Goal: Information Seeking & Learning: Learn about a topic

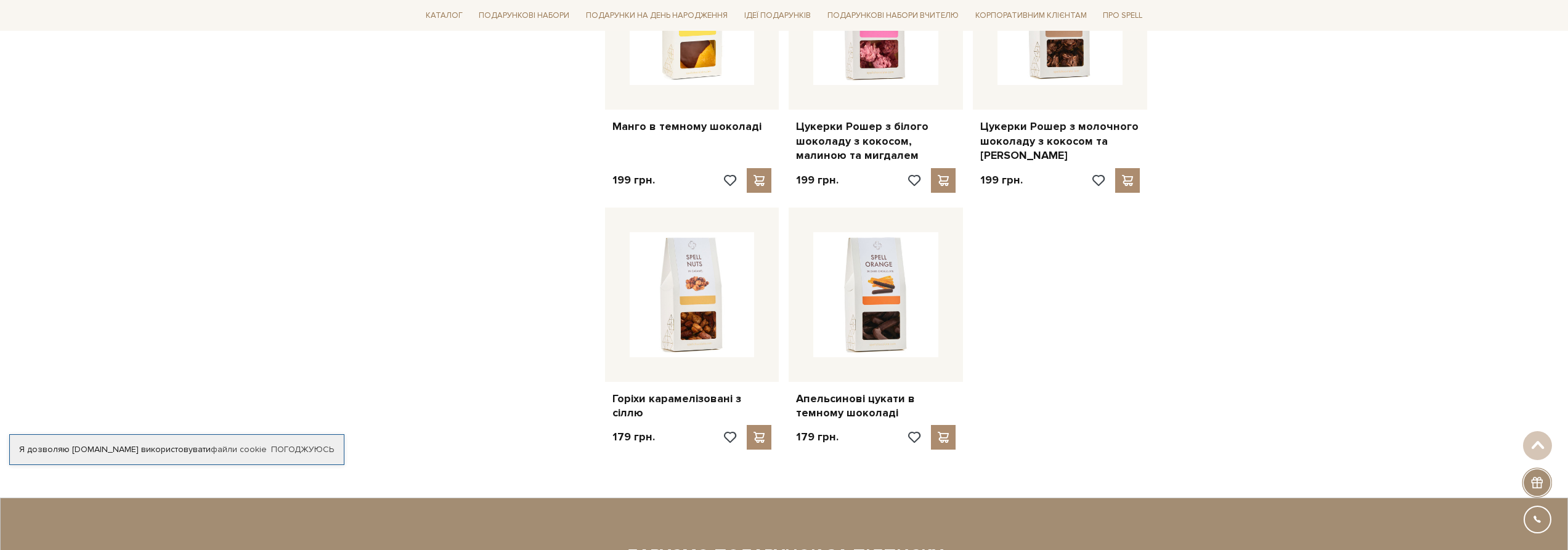
scroll to position [1108, 0]
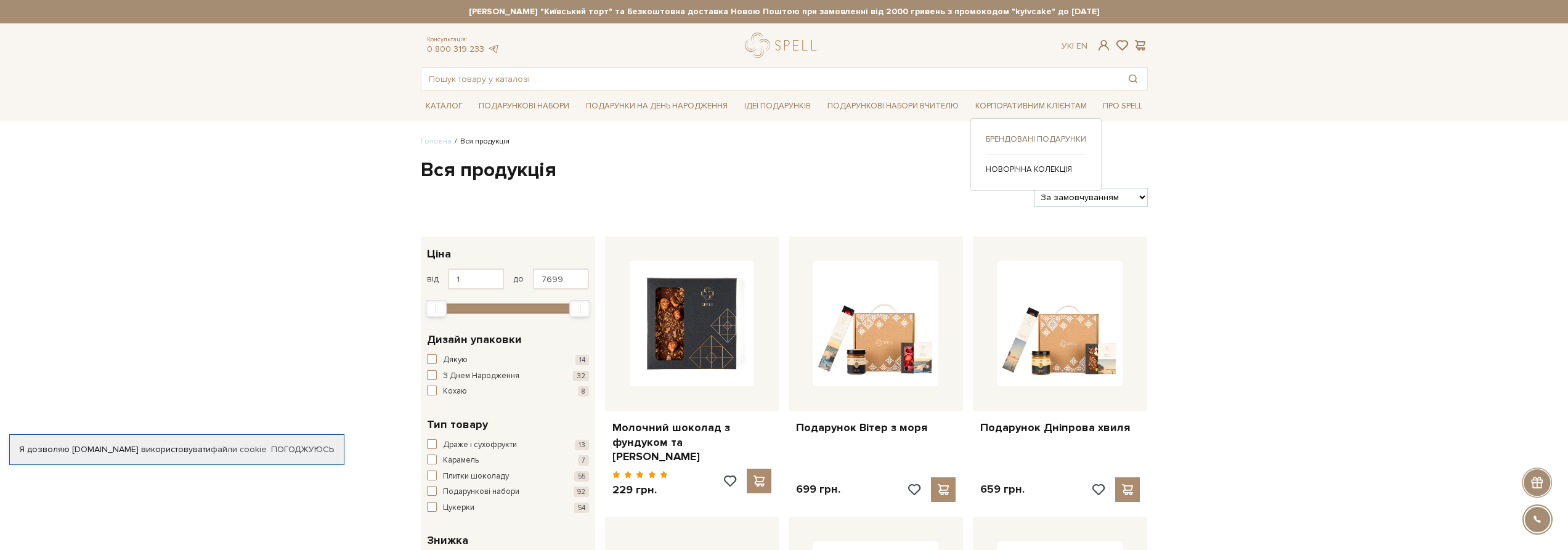
click at [1065, 140] on link "Брендовані подарунки" at bounding box center [1036, 139] width 100 height 11
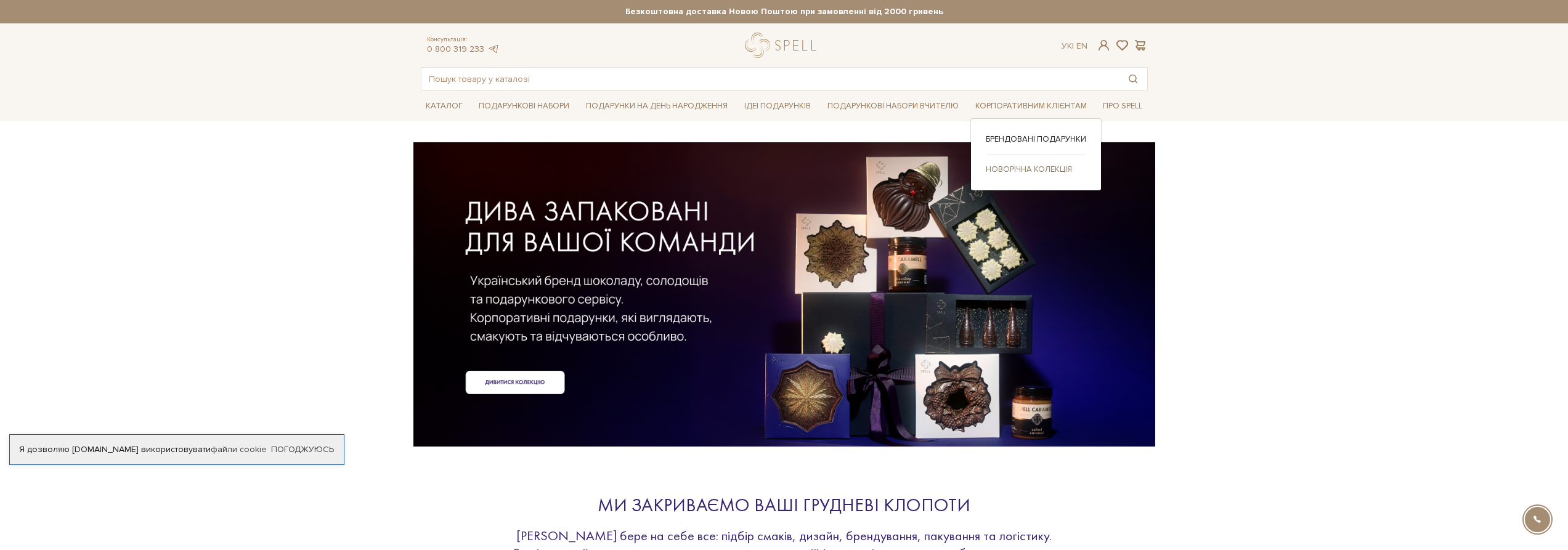
click at [1059, 168] on link "Новорічна колекція" at bounding box center [1036, 169] width 100 height 11
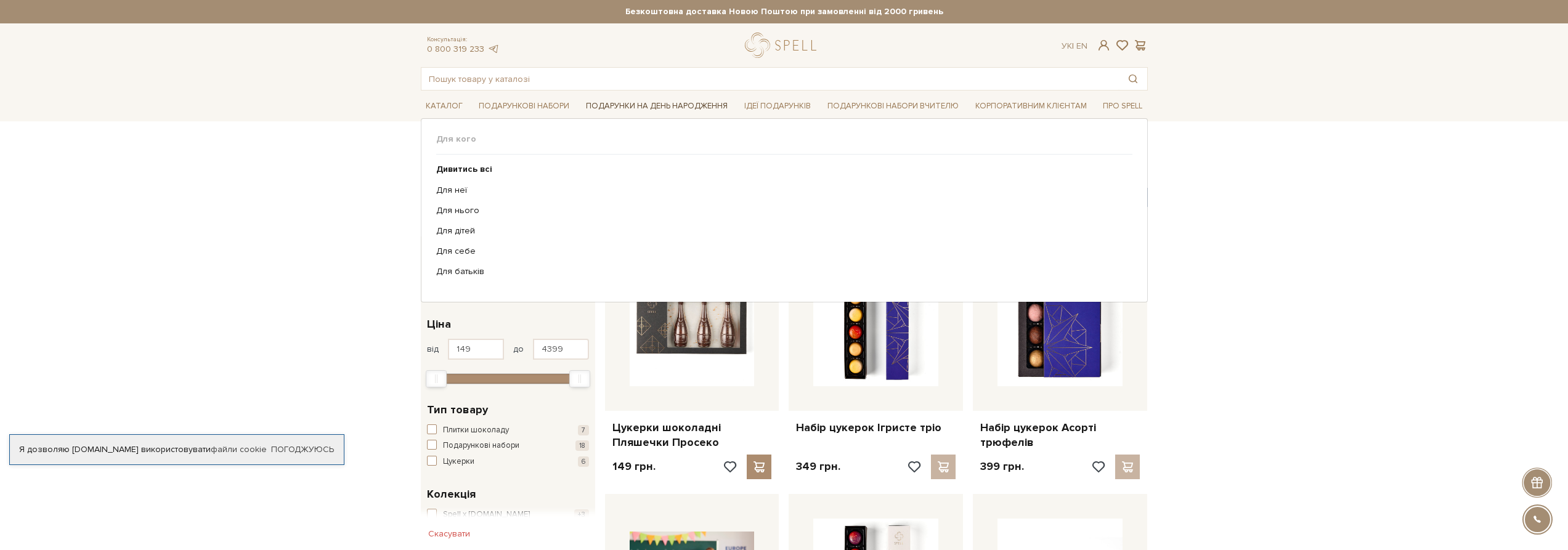
click at [688, 108] on link "Подарунки на День народження" at bounding box center [656, 106] width 152 height 19
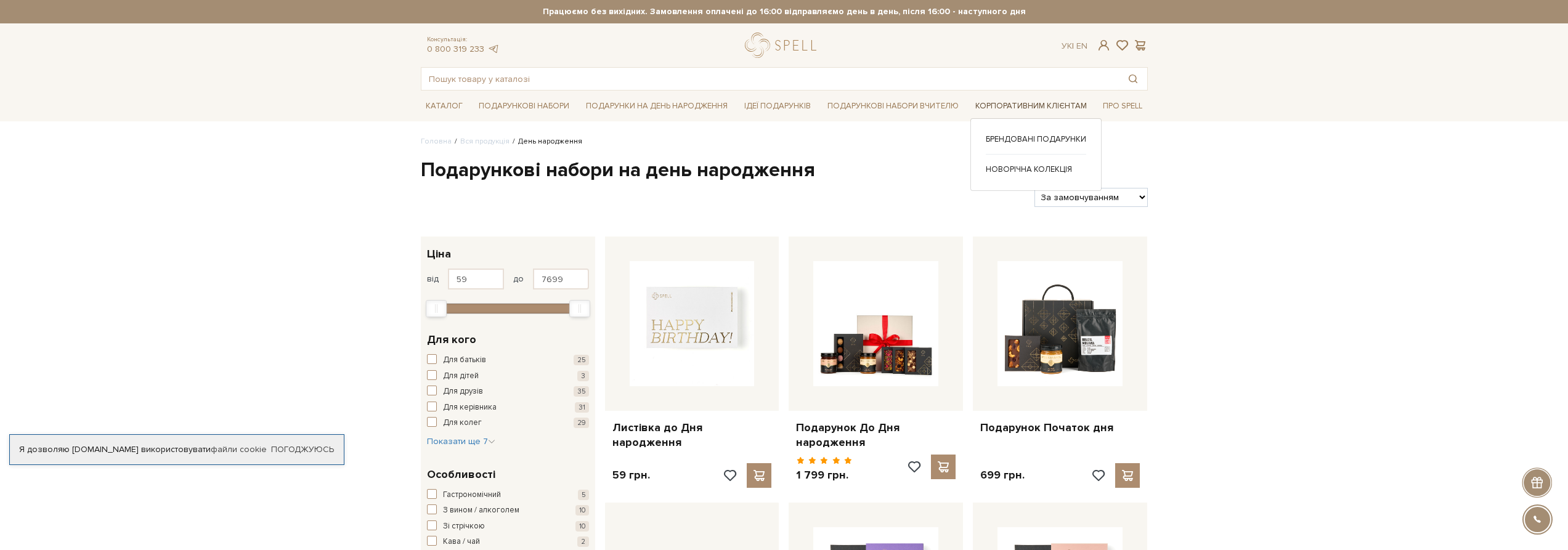
click at [1011, 105] on link "Корпоративним клієнтам" at bounding box center [1030, 106] width 121 height 19
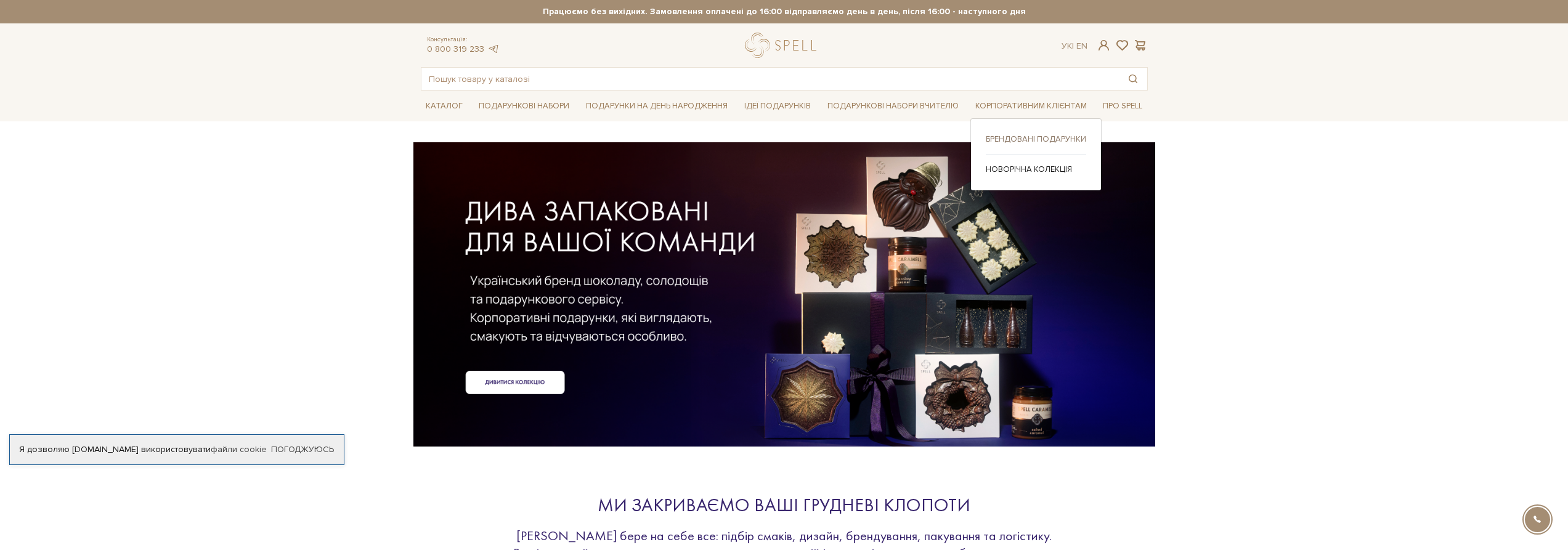
click at [1054, 141] on link "Брендовані подарунки" at bounding box center [1036, 139] width 100 height 11
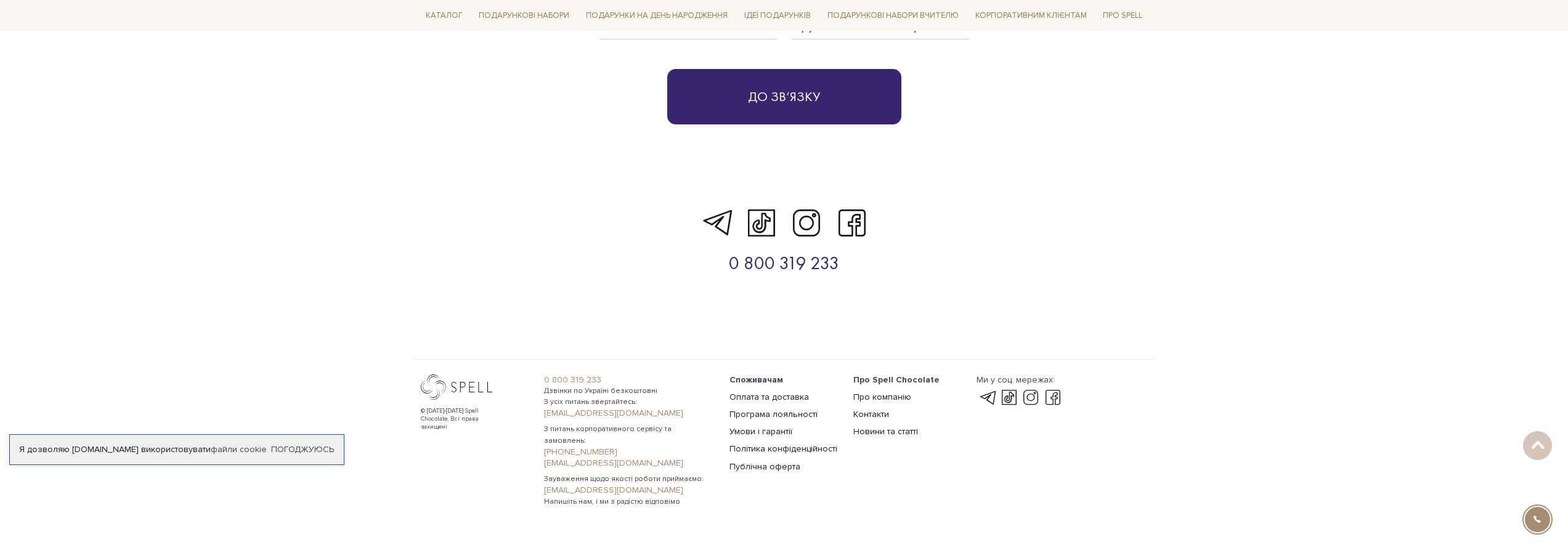
scroll to position [4304, 0]
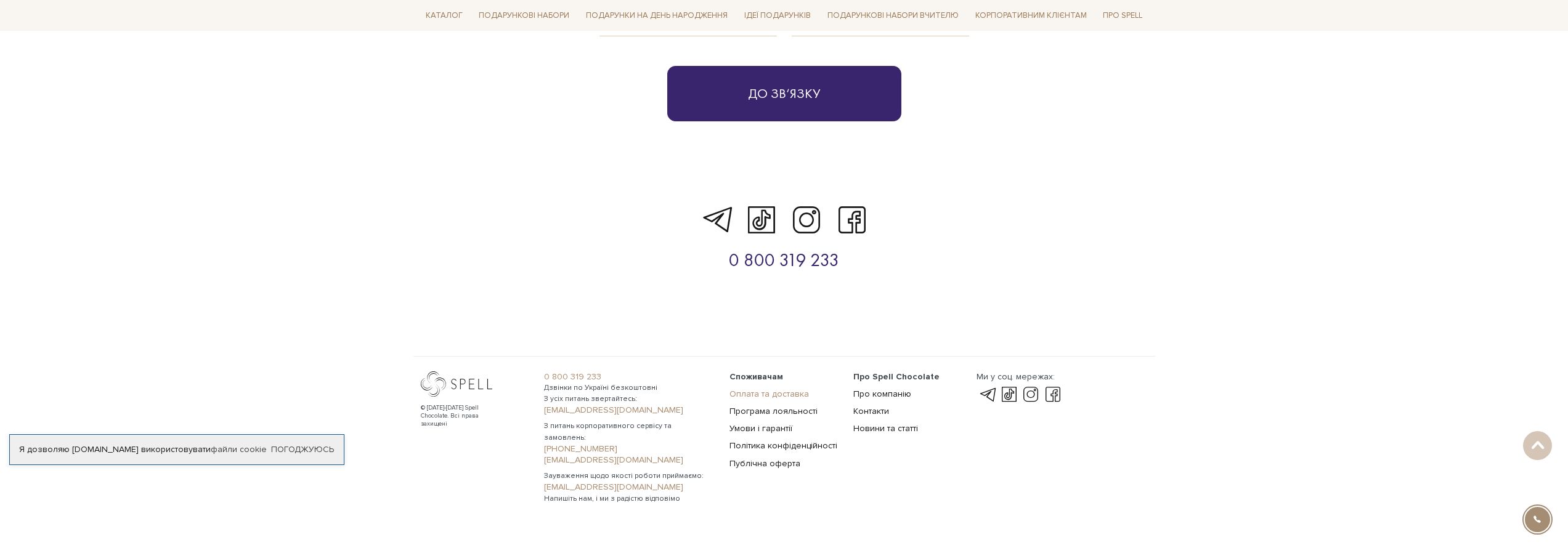
click at [791, 389] on link "Оплата та доставка" at bounding box center [769, 394] width 80 height 11
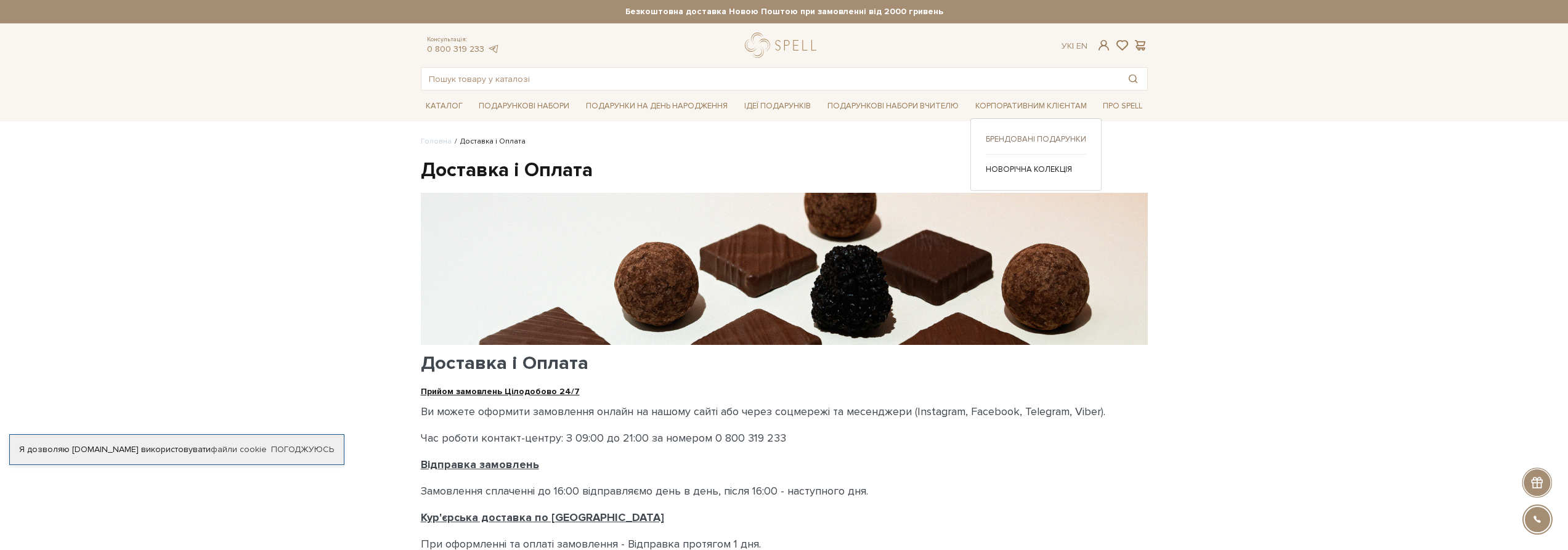
click at [1030, 141] on link "Брендовані подарунки" at bounding box center [1036, 139] width 100 height 11
